Goal: Task Accomplishment & Management: Complete application form

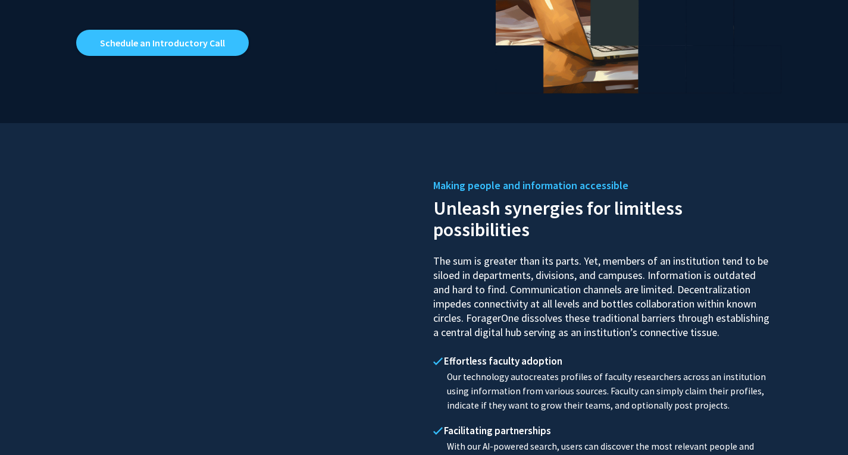
scroll to position [371, 0]
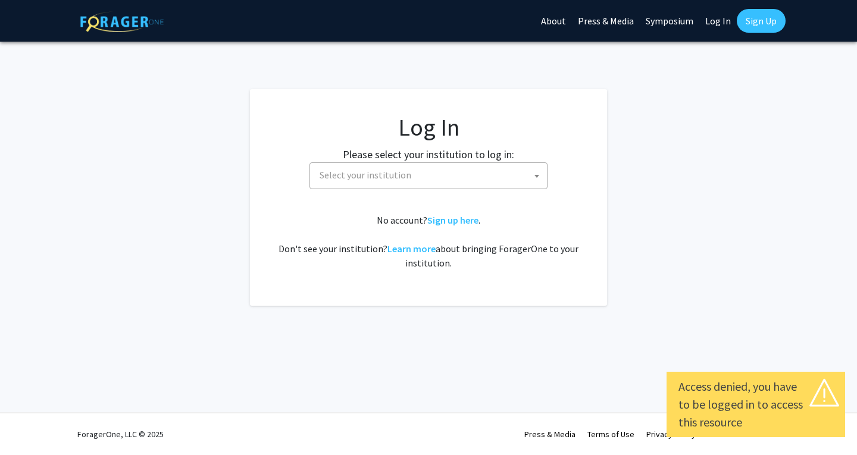
select select
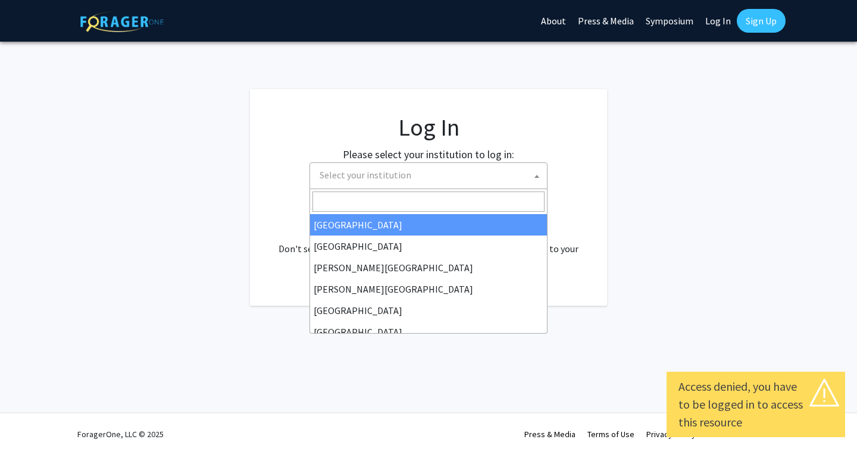
click at [335, 181] on span "Select your institution" at bounding box center [366, 175] width 92 height 12
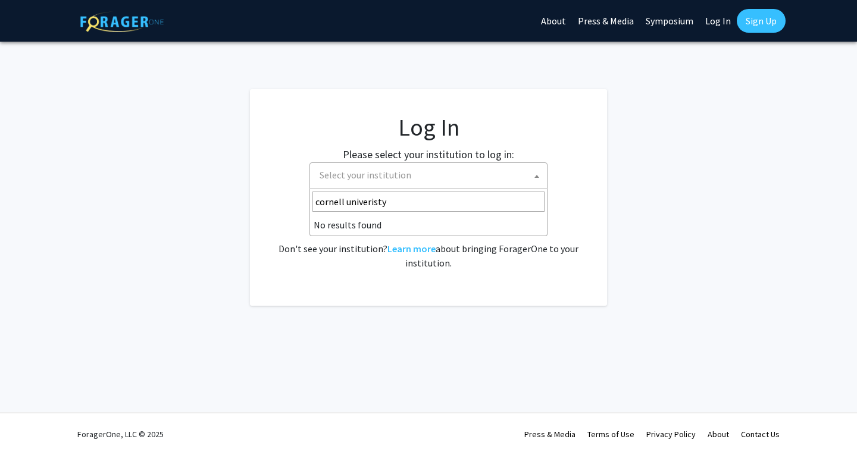
type input "cornell univeristy"
click at [359, 222] on li "No results found" at bounding box center [428, 224] width 237 height 21
click at [399, 203] on input "cornell univeristy" at bounding box center [428, 202] width 232 height 20
click at [397, 167] on span "Select your institution" at bounding box center [431, 175] width 232 height 24
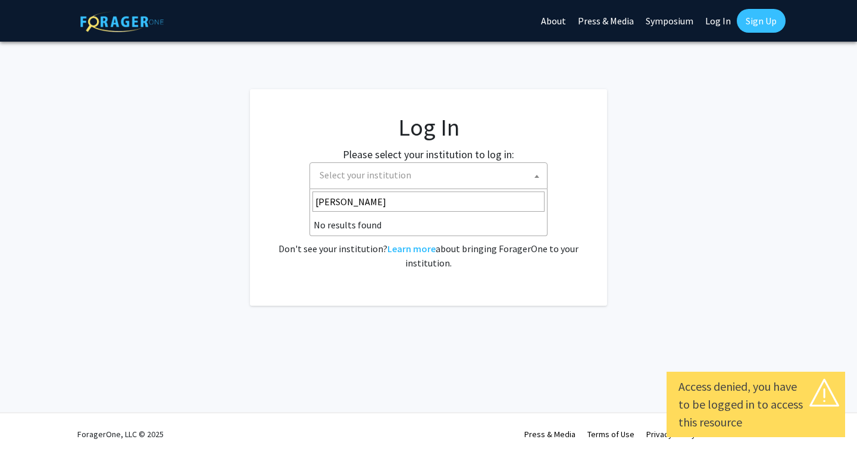
type input "cornel"
select select
click at [439, 171] on span "Select your institution" at bounding box center [431, 175] width 232 height 24
type input "cornell"
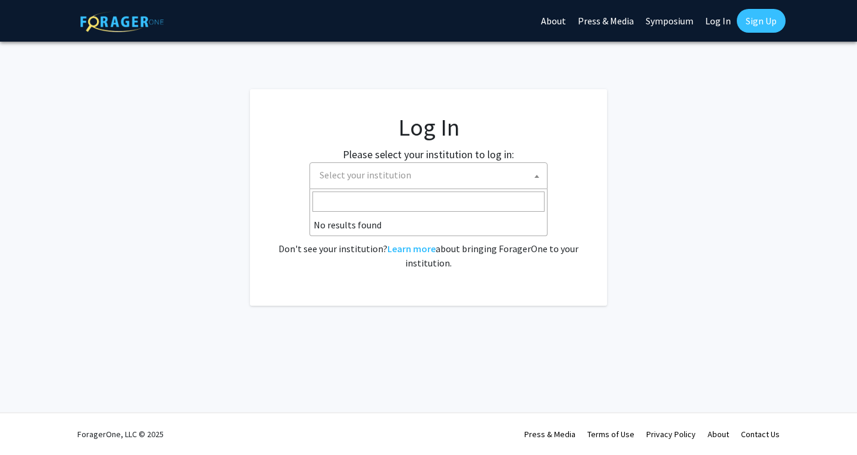
click at [470, 315] on div "Skip navigation About Press & Media Symposium Log In Sign Up Complete your prof…" at bounding box center [428, 227] width 857 height 455
click at [723, 14] on link "Log In" at bounding box center [717, 21] width 37 height 42
select select "34"
click at [721, 28] on link "Log In" at bounding box center [717, 21] width 37 height 42
click at [710, 17] on link "Log In" at bounding box center [717, 21] width 37 height 42
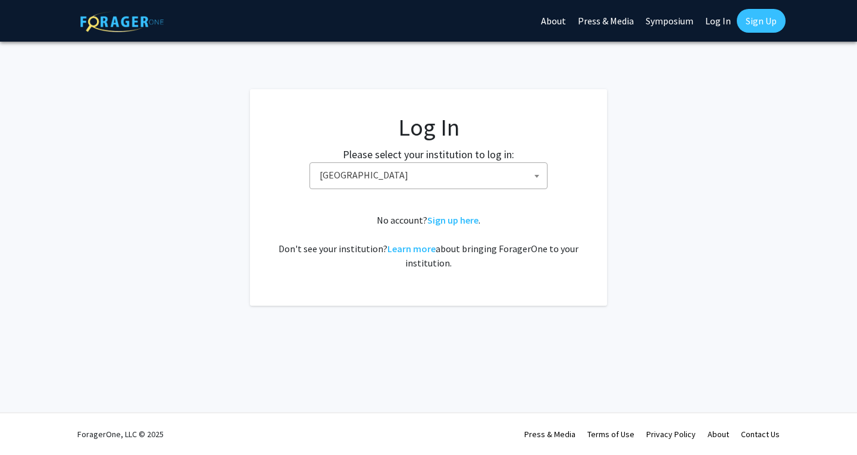
click at [711, 15] on link "Log In" at bounding box center [717, 21] width 37 height 42
click at [672, 18] on link "Symposium" at bounding box center [670, 21] width 60 height 42
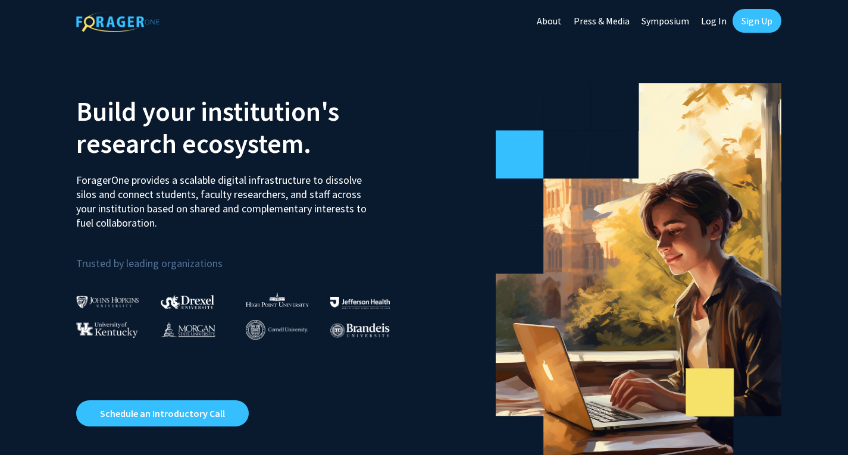
click at [718, 18] on link "Log In" at bounding box center [713, 21] width 37 height 42
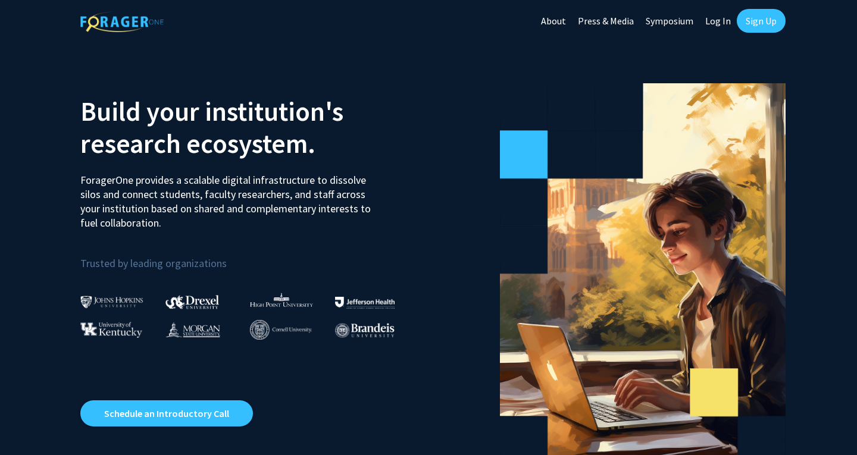
select select
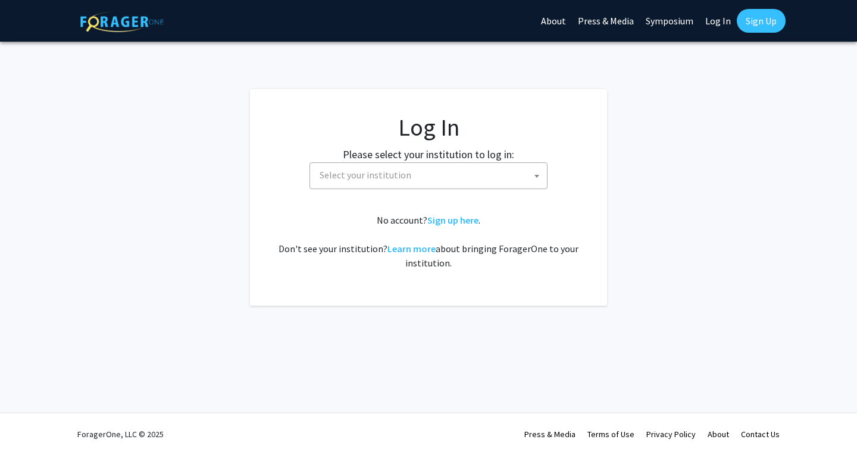
click at [491, 175] on span "Select your institution" at bounding box center [431, 175] width 232 height 24
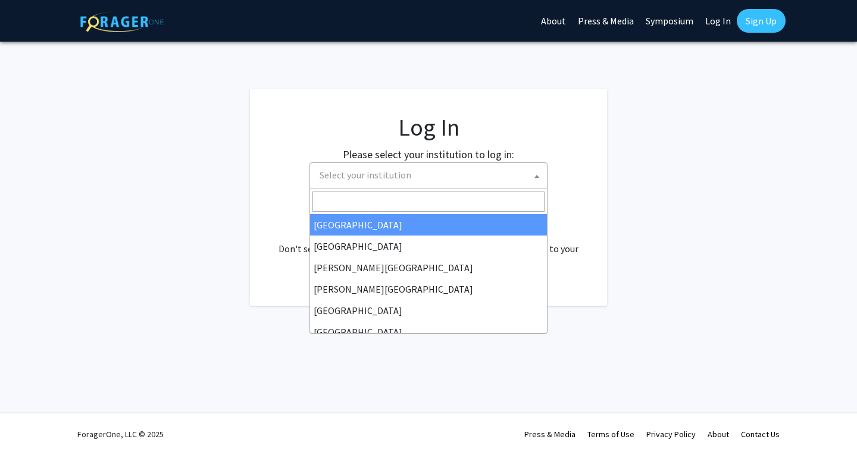
click at [624, 173] on fg-login "Log In Please select your institution to log in: Baylor University Brandeis Uni…" at bounding box center [428, 197] width 857 height 217
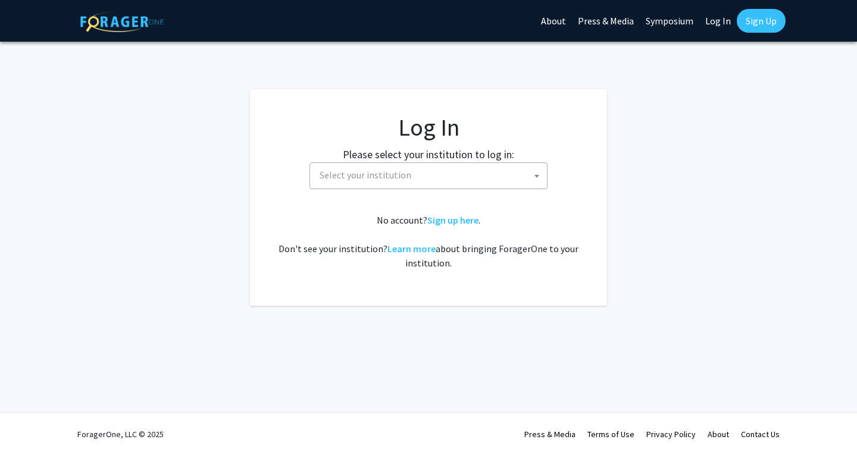
click at [453, 229] on div "No account? Sign up here . Don't see your institution? Learn more about bringin…" at bounding box center [428, 241] width 309 height 57
click at [449, 220] on link "Sign up here" at bounding box center [452, 220] width 51 height 12
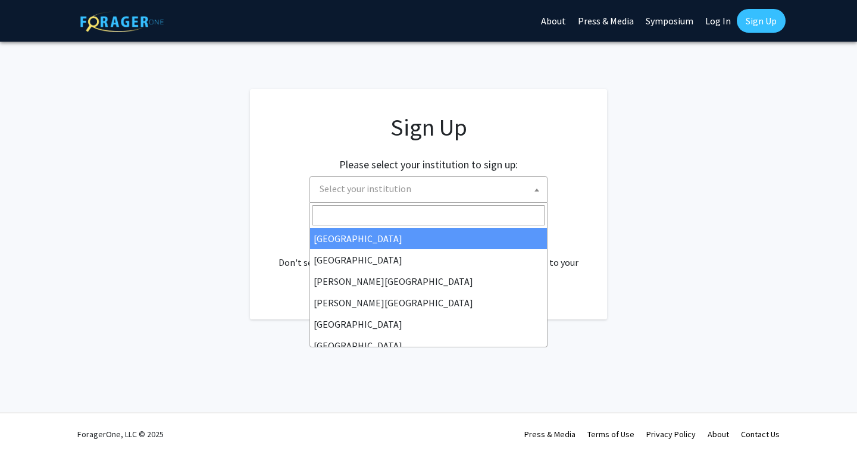
click at [489, 185] on span "Select your institution" at bounding box center [431, 189] width 232 height 24
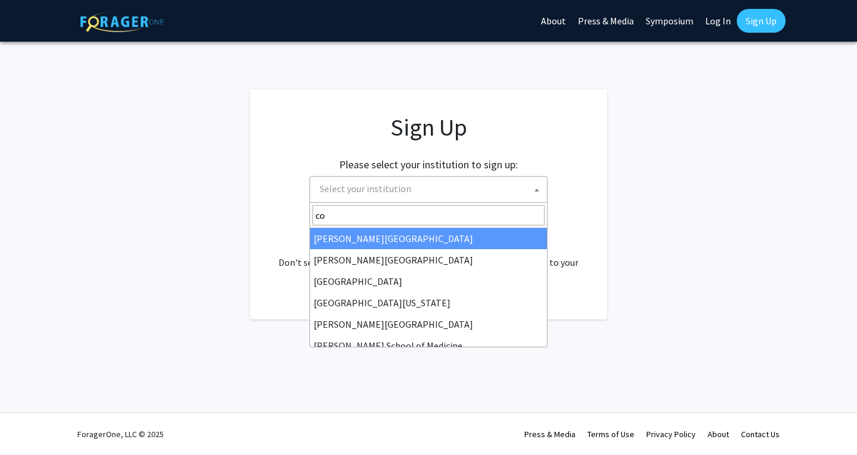
type input "c"
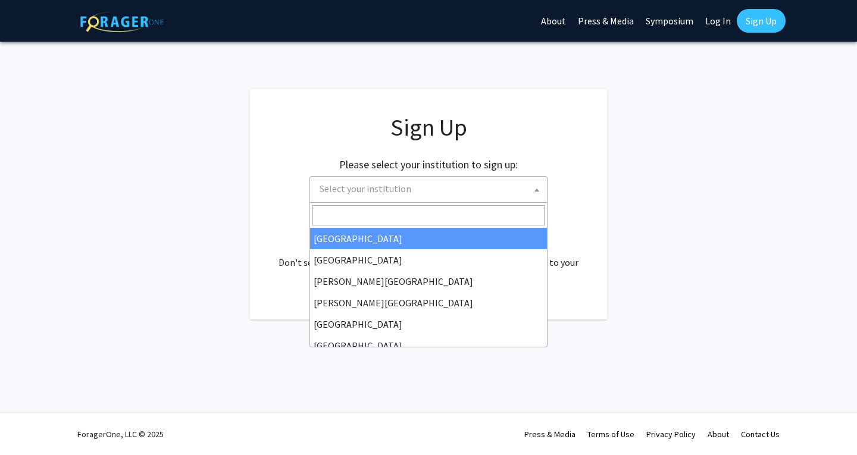
click at [163, 230] on app-signup "Sign Up Please select your institution to sign up: Baylor University Brandeis U…" at bounding box center [428, 204] width 857 height 230
